Goal: Entertainment & Leisure: Consume media (video, audio)

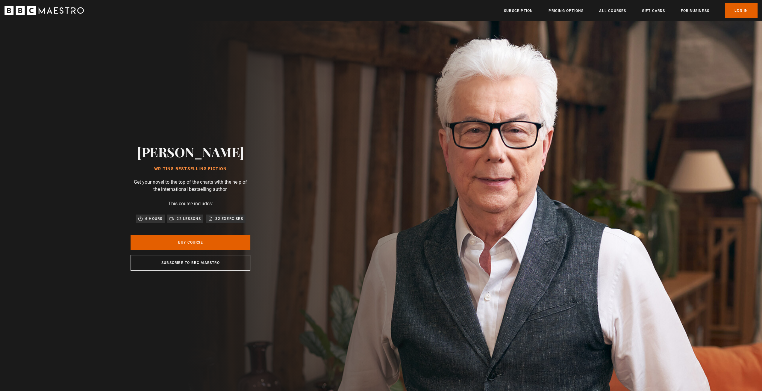
scroll to position [0, 157]
click at [733, 13] on link "Log In" at bounding box center [741, 10] width 33 height 15
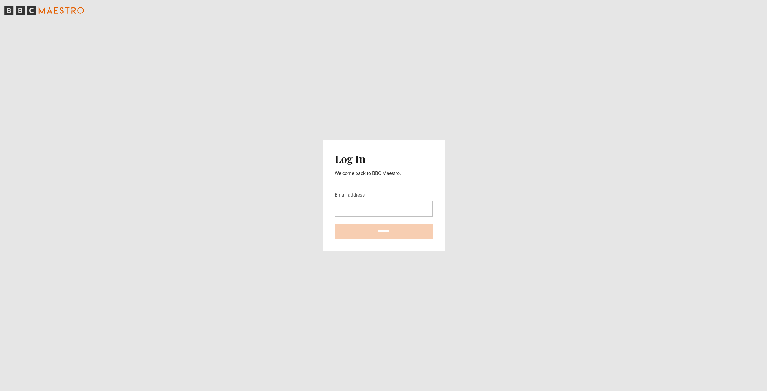
click at [375, 202] on input "Email address" at bounding box center [384, 209] width 98 height 16
type input "**********"
click at [381, 232] on input "********" at bounding box center [384, 231] width 98 height 15
type input "**********"
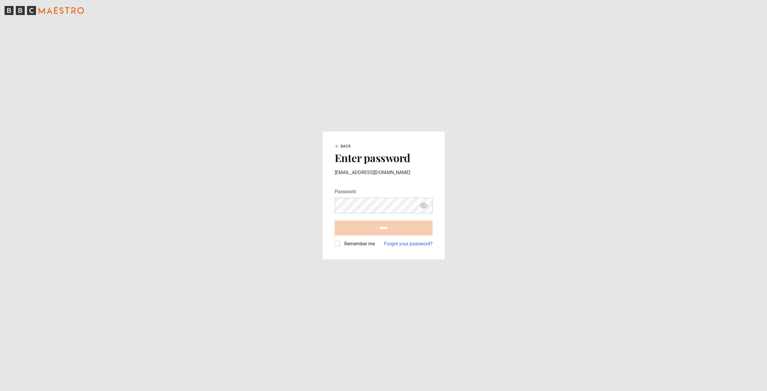
click at [371, 214] on form "Password Your password is hidden ****** Remember me Forgot your password?" at bounding box center [384, 217] width 98 height 59
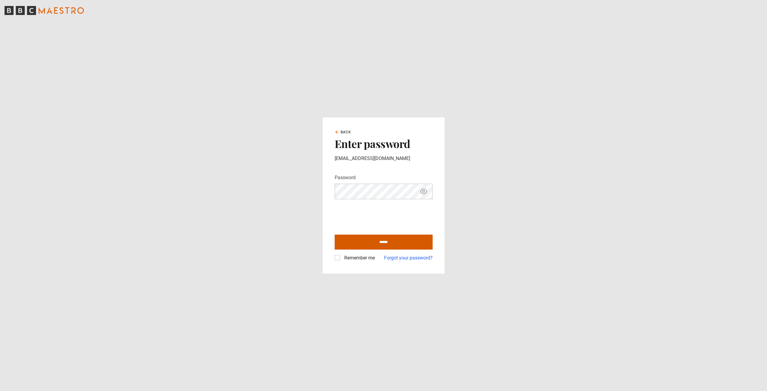
click at [365, 229] on form "Password Your password is hidden ****** Remember me Forgot your password?" at bounding box center [384, 217] width 98 height 87
click at [357, 242] on input "******" at bounding box center [384, 242] width 98 height 15
type input "**********"
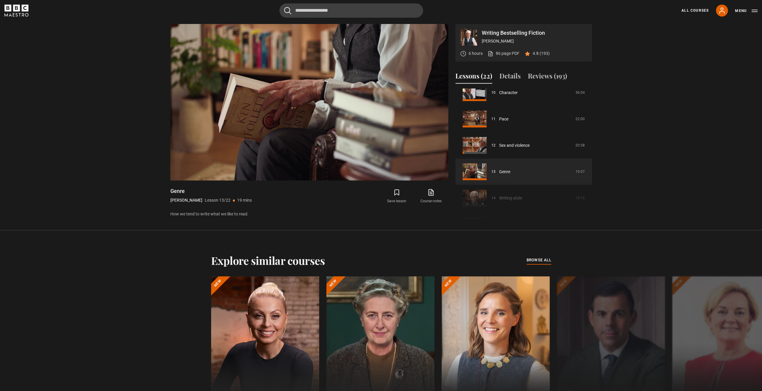
scroll to position [267, 0]
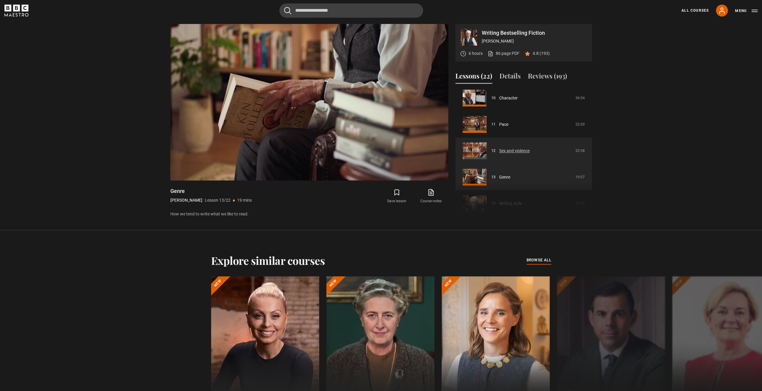
click at [502, 151] on link "Sex and violence" at bounding box center [514, 151] width 31 height 6
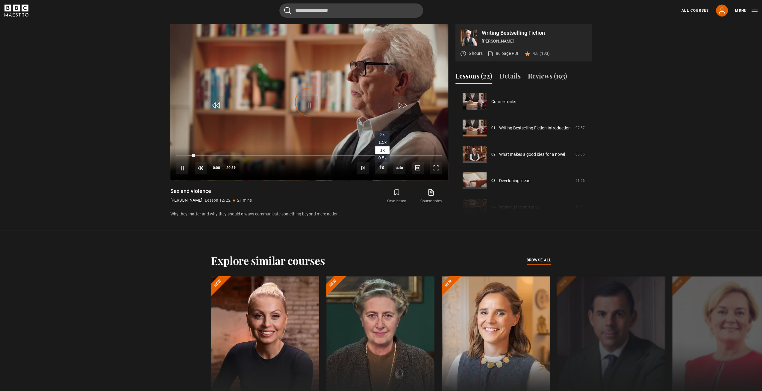
scroll to position [290, 0]
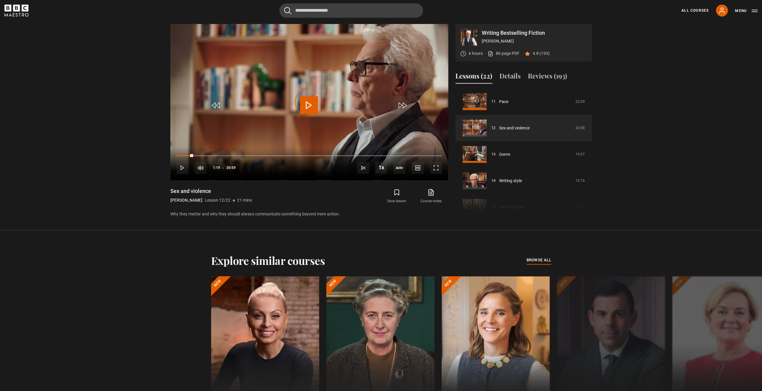
drag, startPoint x: 193, startPoint y: 154, endPoint x: 148, endPoint y: 147, distance: 45.2
click at [148, 147] on section "Writing Bestselling Fiction [PERSON_NAME] 6 hours 86 page PDF (opens in new tab…" at bounding box center [381, 115] width 762 height 230
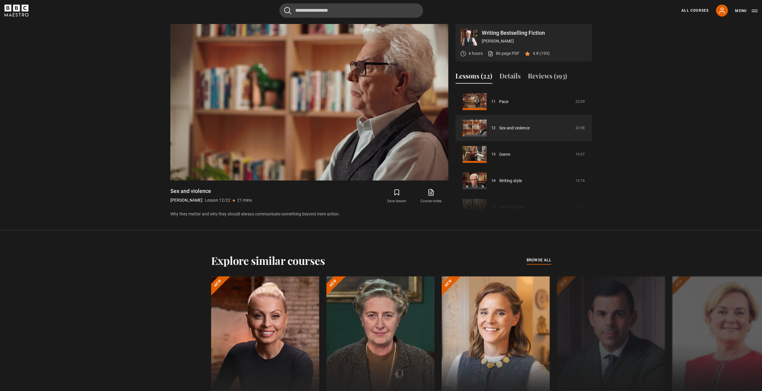
click at [81, 203] on section "Writing Bestselling Fiction [PERSON_NAME] 6 hours 86 page PDF (opens in new tab…" at bounding box center [381, 115] width 762 height 230
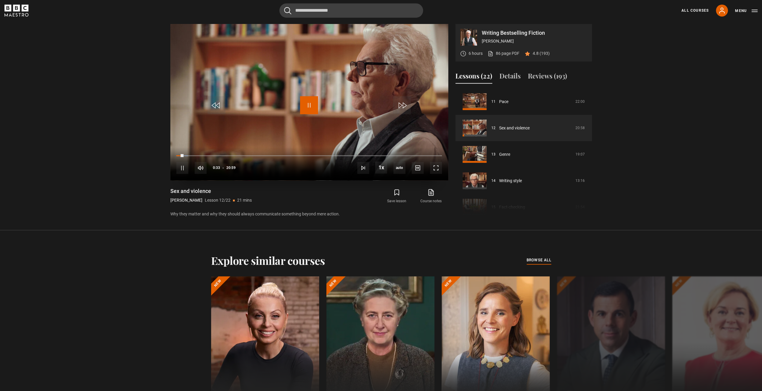
click at [304, 104] on span "Video Player" at bounding box center [309, 105] width 18 height 18
drag, startPoint x: 181, startPoint y: 154, endPoint x: 175, endPoint y: 155, distance: 5.4
click at [175, 155] on div "10s Skip Back 10 seconds Play 10s Skip Forward 10 seconds Loaded : 6.35% 00:31 …" at bounding box center [309, 163] width 278 height 33
click at [315, 99] on span "Video Player" at bounding box center [309, 105] width 18 height 18
click at [314, 107] on span "Video Player" at bounding box center [309, 105] width 18 height 18
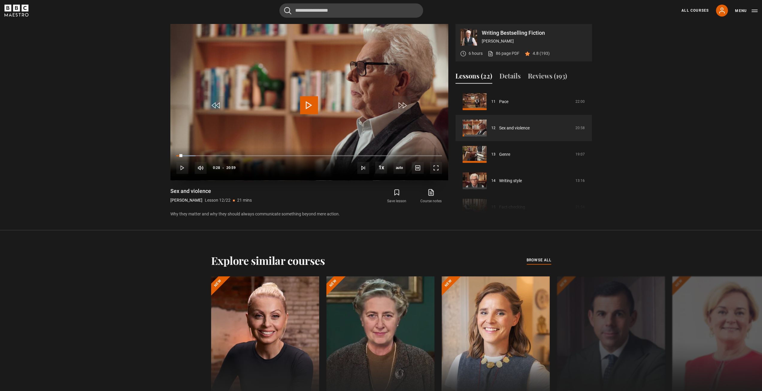
click at [309, 105] on span "Video Player" at bounding box center [309, 105] width 18 height 18
click at [311, 100] on span "Video Player" at bounding box center [309, 105] width 18 height 18
click at [311, 108] on span "Video Player" at bounding box center [309, 105] width 18 height 18
click at [312, 111] on span "Video Player" at bounding box center [309, 105] width 18 height 18
click at [311, 104] on span "Video Player" at bounding box center [309, 105] width 18 height 18
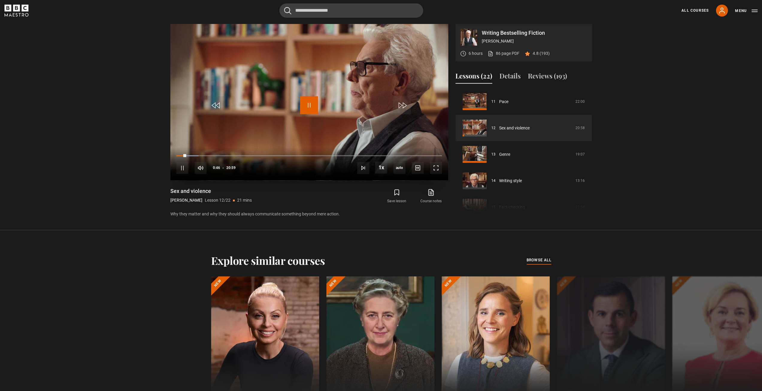
drag, startPoint x: 311, startPoint y: 103, endPoint x: 346, endPoint y: 163, distance: 69.9
click at [311, 103] on span "Video Player" at bounding box center [309, 105] width 18 height 18
click at [327, 104] on video "Video Player" at bounding box center [309, 102] width 278 height 156
click at [307, 103] on span "Video Player" at bounding box center [309, 105] width 18 height 18
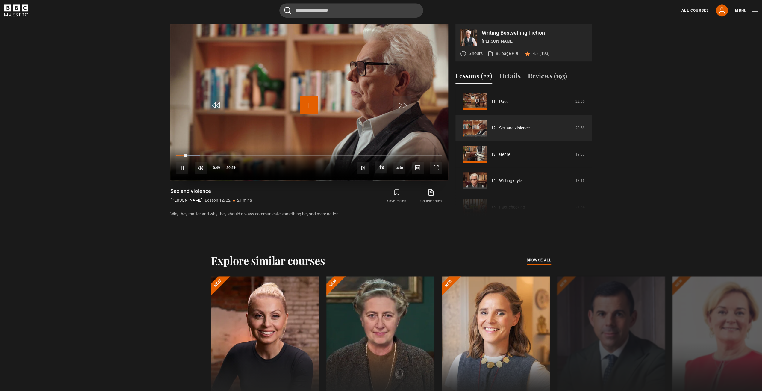
click at [307, 103] on span "Video Player" at bounding box center [309, 105] width 18 height 18
click at [309, 106] on span "Video Player" at bounding box center [309, 105] width 18 height 18
click at [313, 107] on span "Video Player" at bounding box center [309, 105] width 18 height 18
drag, startPoint x: 312, startPoint y: 103, endPoint x: 341, endPoint y: 130, distance: 40.3
click at [312, 103] on span "Video Player" at bounding box center [309, 105] width 18 height 18
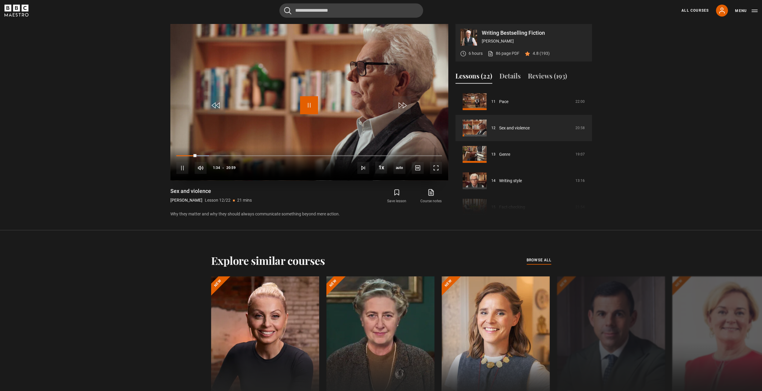
drag, startPoint x: 313, startPoint y: 107, endPoint x: 326, endPoint y: 111, distance: 13.1
click at [313, 107] on span "Video Player" at bounding box center [309, 105] width 18 height 18
click at [299, 103] on video "Video Player" at bounding box center [309, 102] width 278 height 156
click at [309, 104] on span "Video Player" at bounding box center [309, 105] width 18 height 18
click at [309, 108] on span "Video Player" at bounding box center [309, 105] width 18 height 18
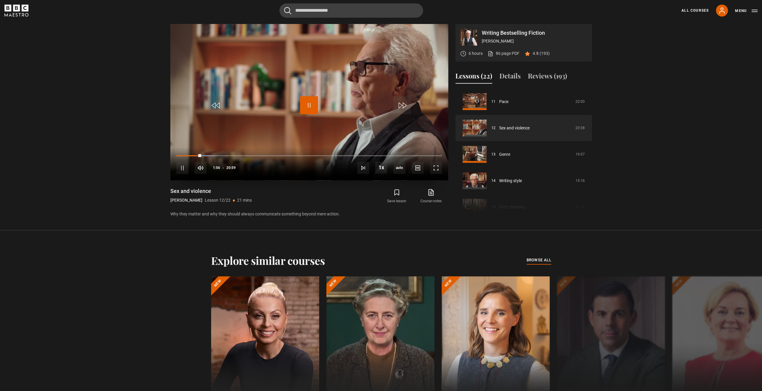
click at [309, 108] on span "Video Player" at bounding box center [309, 105] width 18 height 18
